Goal: Find specific page/section: Find specific page/section

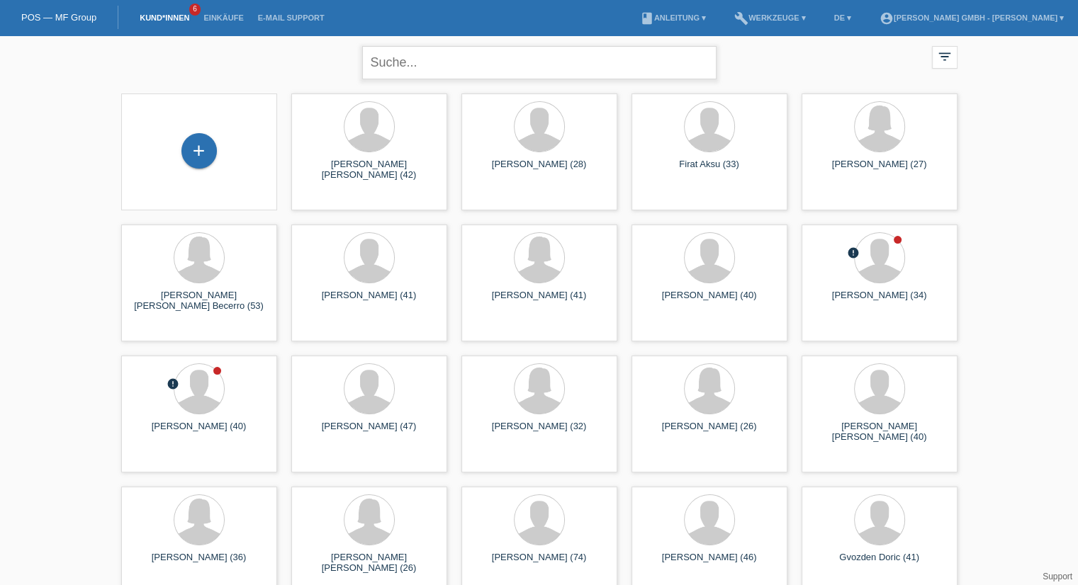
click at [393, 65] on input "text" at bounding box center [539, 62] width 354 height 33
type input "dache"
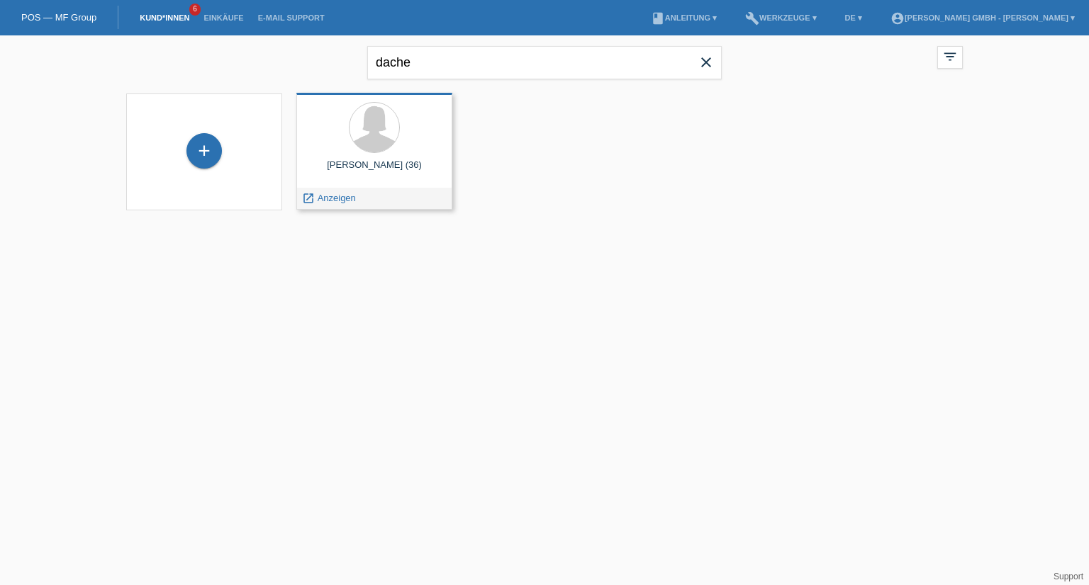
click at [389, 154] on div at bounding box center [374, 128] width 133 height 53
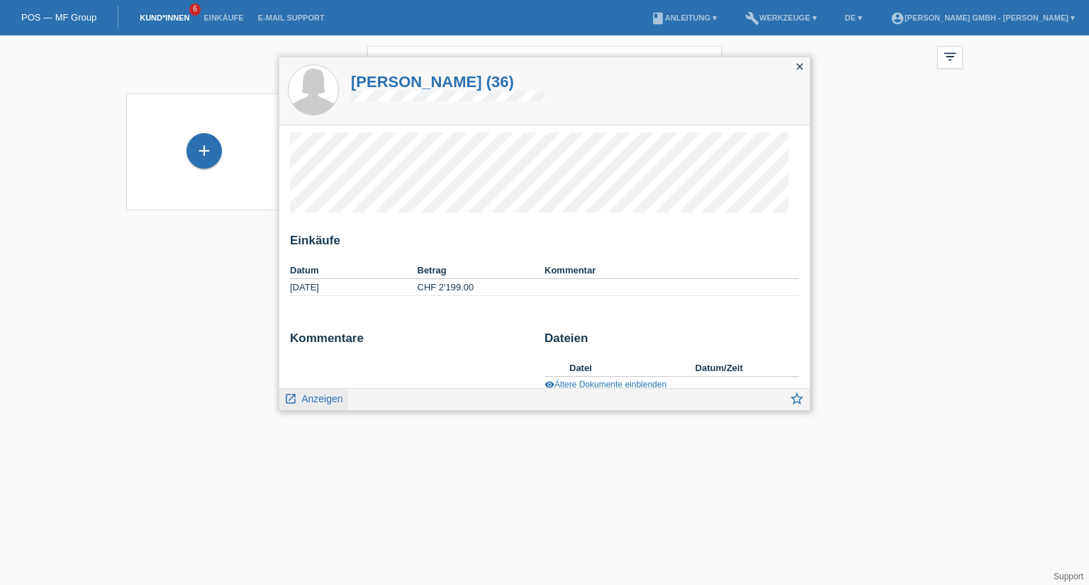
click at [314, 397] on span "Anzeigen" at bounding box center [321, 398] width 41 height 11
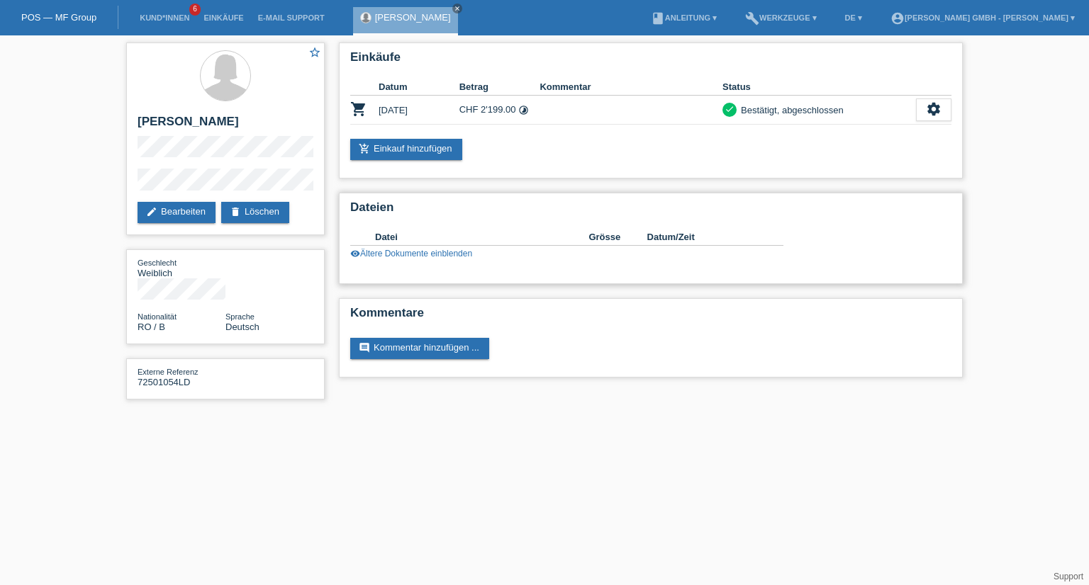
click at [427, 256] on link "visibility Ältere Dokumente einblenden" at bounding box center [411, 254] width 122 height 10
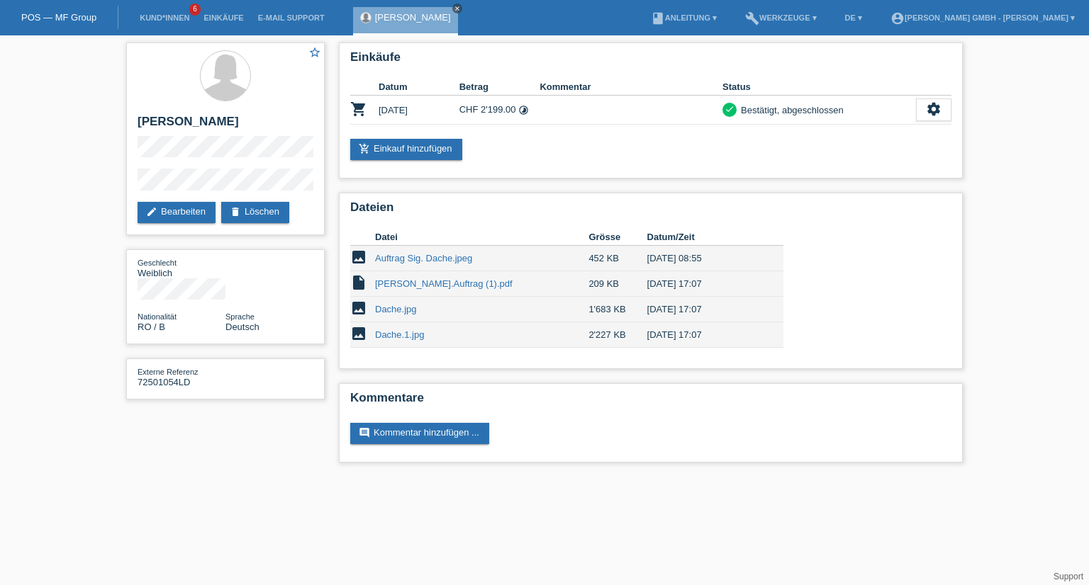
click at [461, 7] on icon "close" at bounding box center [457, 8] width 7 height 7
click at [153, 16] on link "Kund*innen" at bounding box center [165, 17] width 64 height 9
